Goal: Transaction & Acquisition: Subscribe to service/newsletter

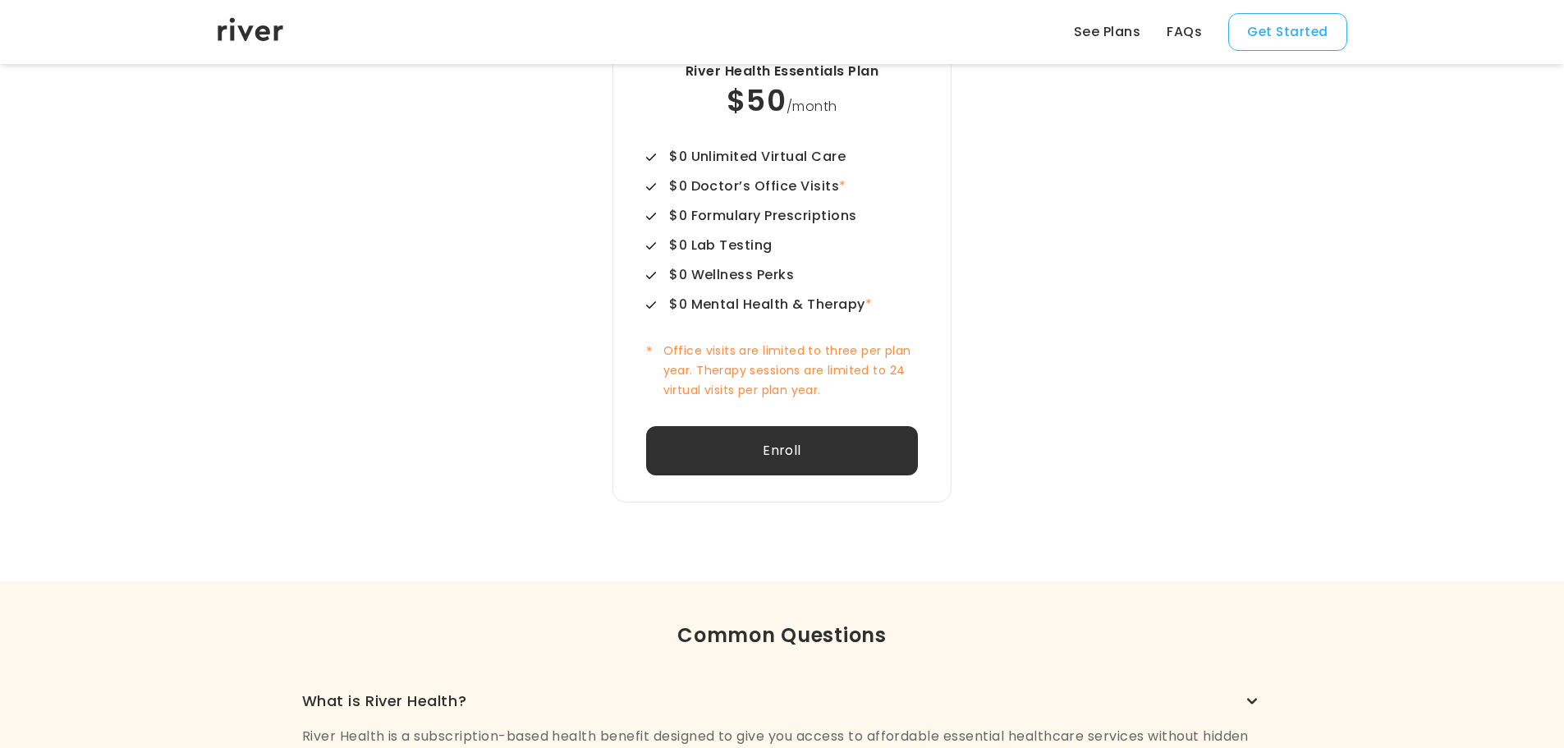
scroll to position [657, 0]
click at [755, 442] on button "Enroll" at bounding box center [782, 448] width 272 height 49
click at [1135, 34] on link "See Plans" at bounding box center [1107, 32] width 67 height 20
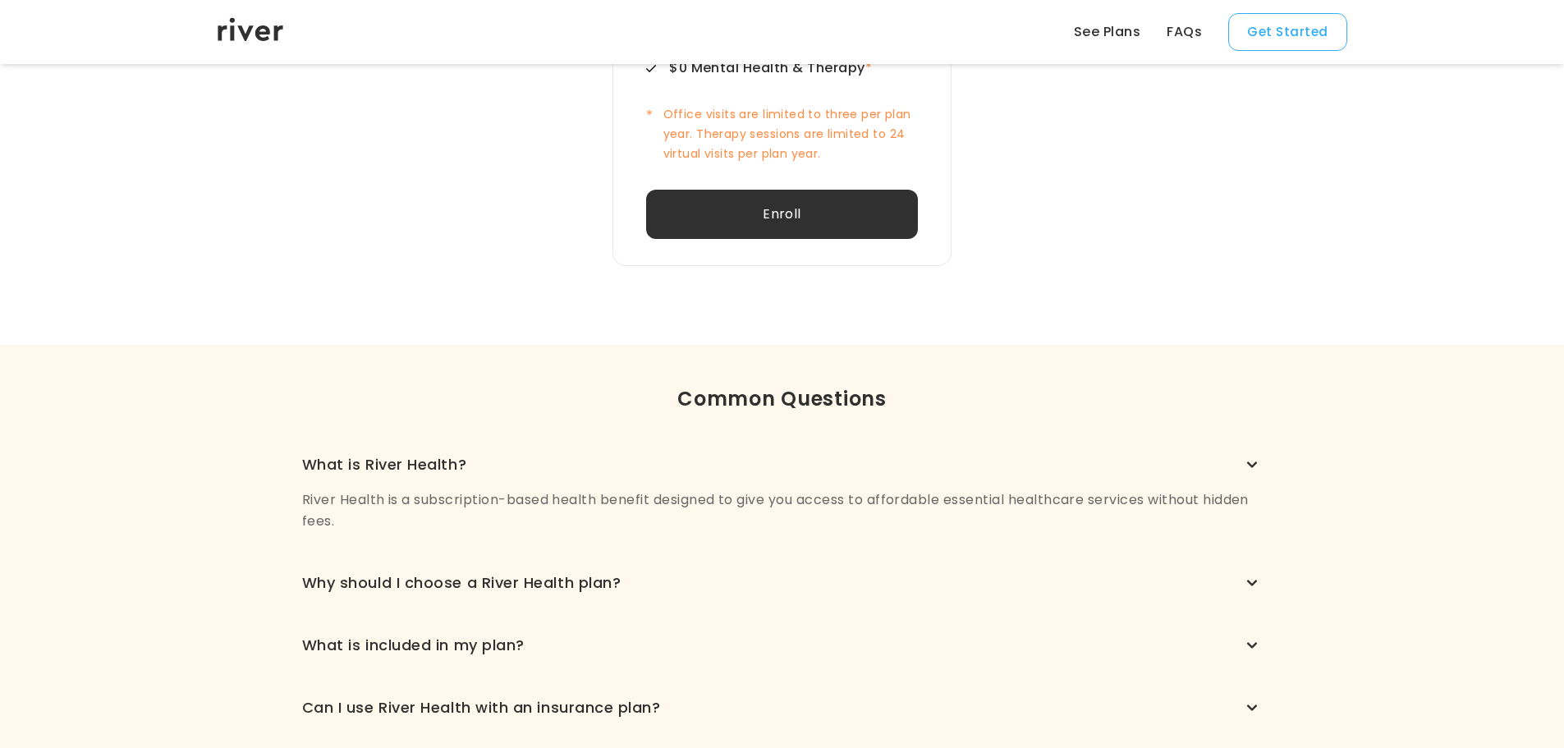
scroll to position [1195, 0]
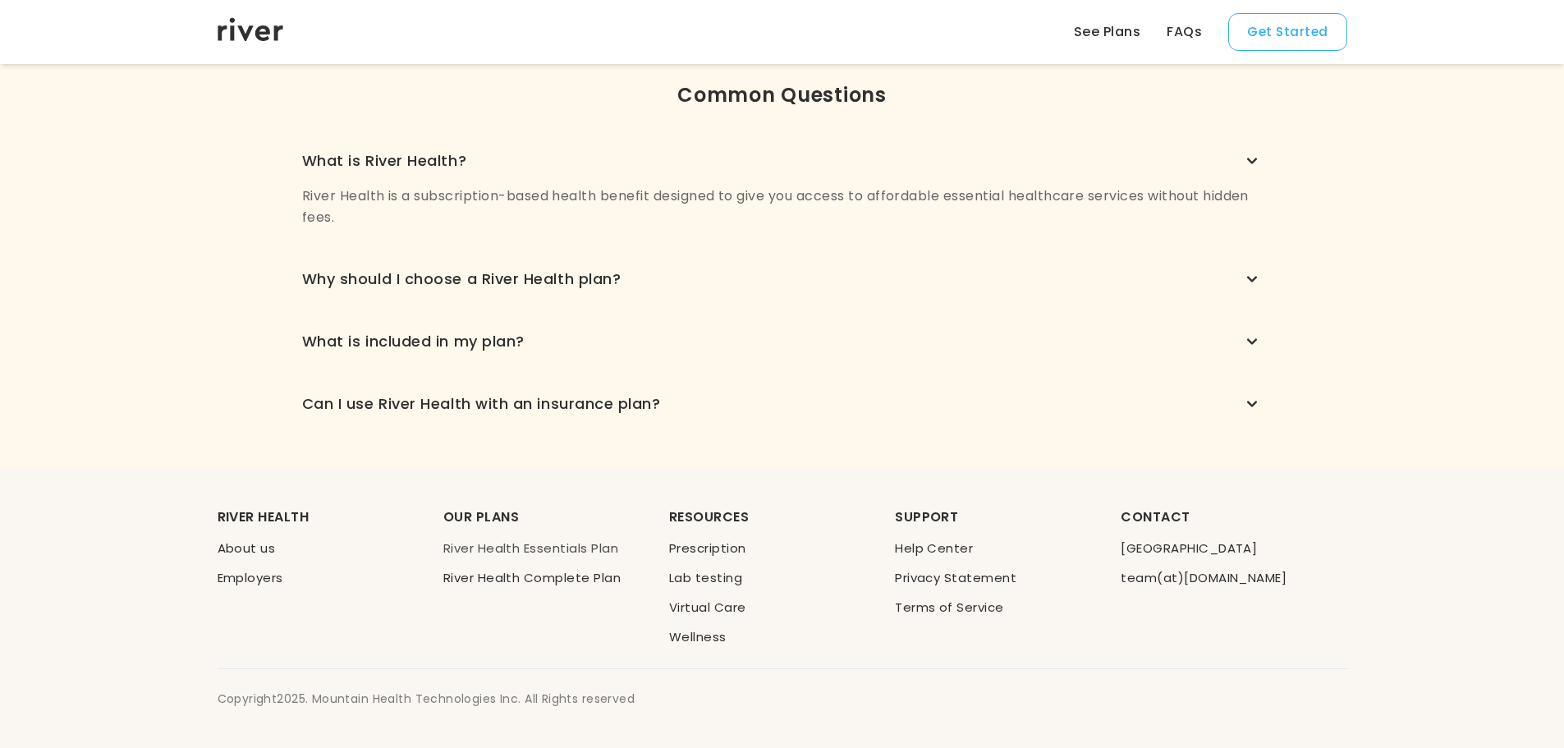
click at [516, 548] on link "River Health Essentials Plan" at bounding box center [530, 547] width 175 height 17
